Goal: Task Accomplishment & Management: Use online tool/utility

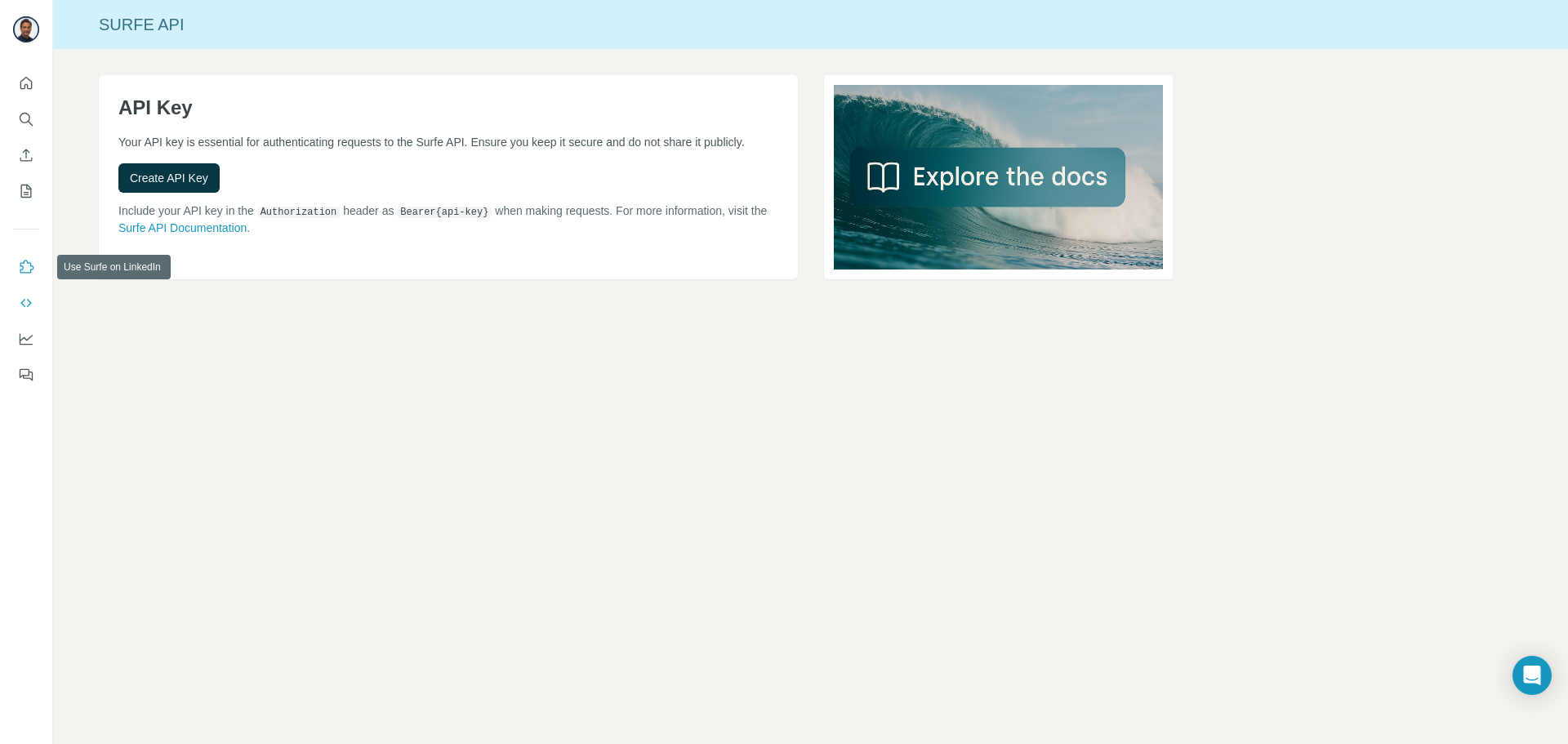
click at [30, 269] on icon "Use Surfe on LinkedIn" at bounding box center [26, 267] width 16 height 16
click at [28, 87] on icon "Quick start" at bounding box center [26, 83] width 12 height 12
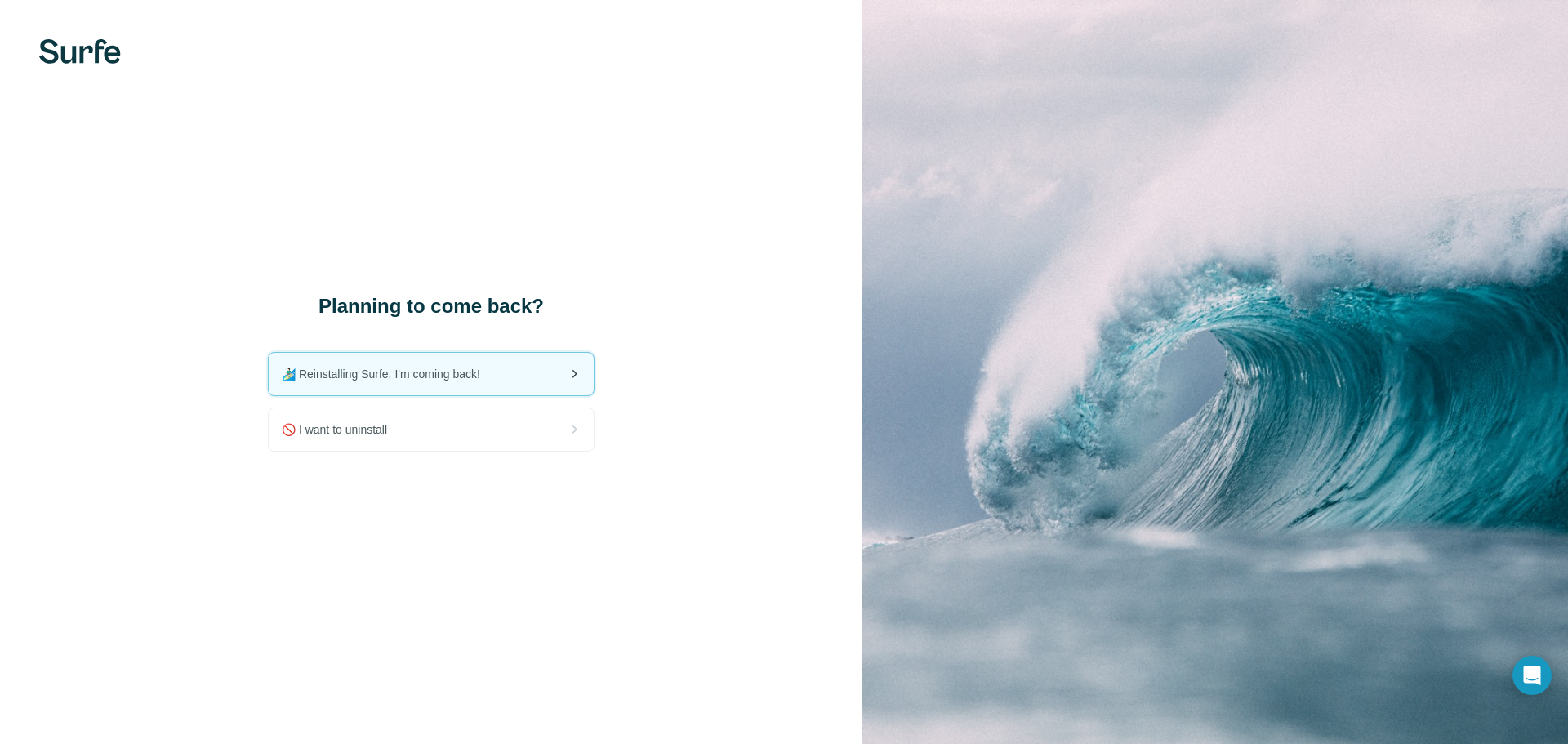
click at [501, 371] on div "🏄🏻‍♂️ Reinstalling Surfe, I'm coming back!" at bounding box center [431, 374] width 325 height 43
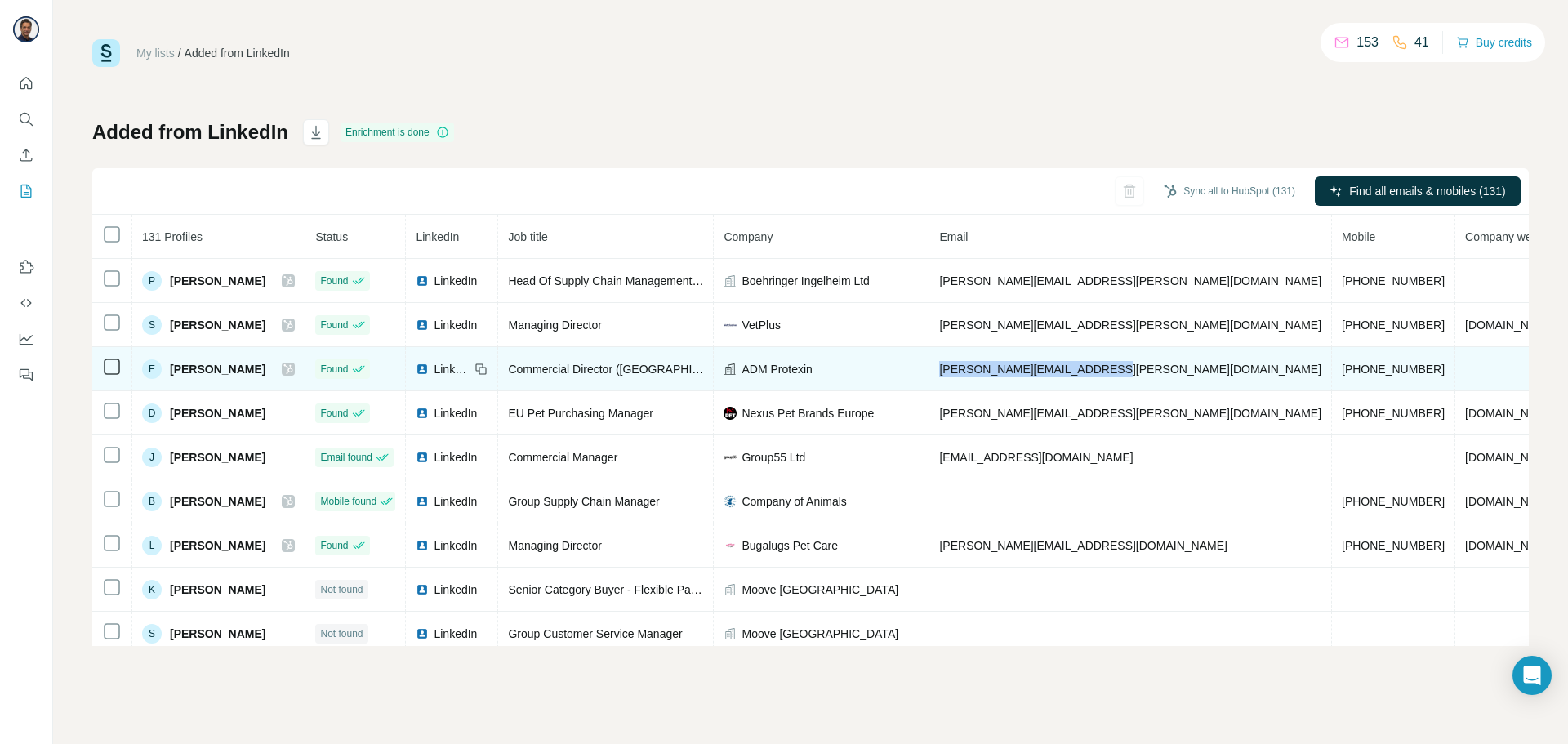
drag, startPoint x: 1132, startPoint y: 369, endPoint x: 966, endPoint y: 378, distance: 166.2
click at [966, 378] on td "[PERSON_NAME][EMAIL_ADDRESS][PERSON_NAME][DOMAIN_NAME]" at bounding box center [1130, 369] width 402 height 44
copy span "[PERSON_NAME][EMAIL_ADDRESS][PERSON_NAME][DOMAIN_NAME]"
